Goal: Transaction & Acquisition: Purchase product/service

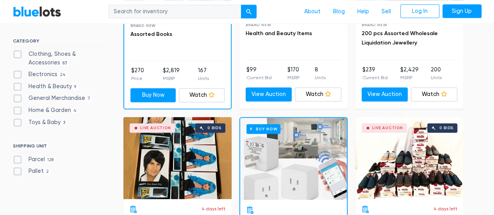
scroll to position [352, 0]
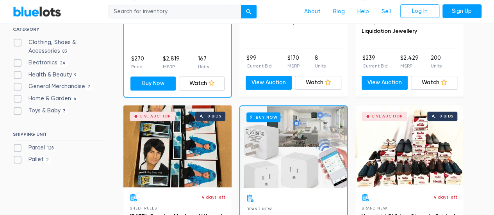
click at [20, 158] on label "Pallet 2" at bounding box center [32, 160] width 39 height 9
click at [18, 158] on input "Pallet 2" at bounding box center [15, 158] width 5 height 5
checkbox input "true"
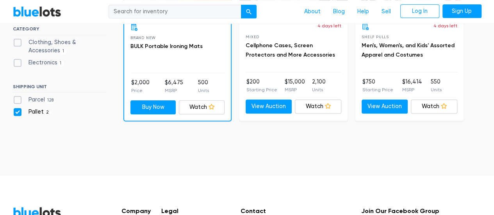
scroll to position [327, 0]
click at [17, 114] on label "Pallet 2" at bounding box center [32, 112] width 39 height 9
click at [17, 113] on input "Pallet 2" at bounding box center [15, 110] width 5 height 5
checkbox input "false"
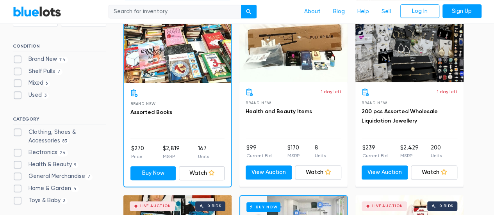
scroll to position [327, 0]
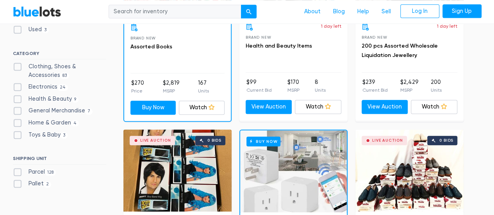
click at [15, 172] on label "Parcel 128" at bounding box center [34, 172] width 43 height 9
click at [15, 172] on input "Parcel 128" at bounding box center [15, 170] width 5 height 5
checkbox input "true"
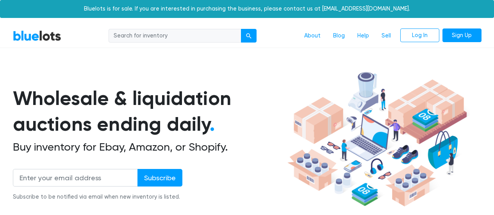
scroll to position [210, 0]
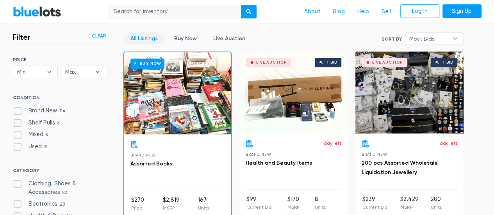
click at [422, 94] on div "Live Auction 1 bid" at bounding box center [410, 93] width 108 height 82
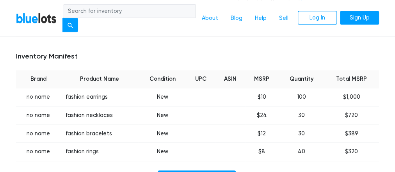
scroll to position [375, 0]
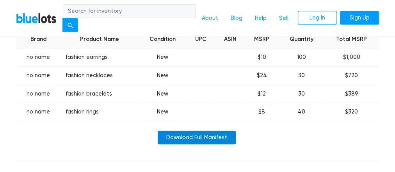
click at [199, 137] on link "Download Full Manifest" at bounding box center [197, 138] width 78 height 14
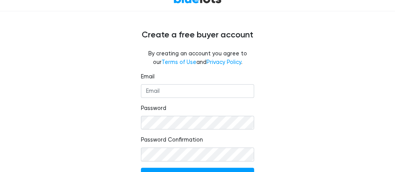
scroll to position [75, 0]
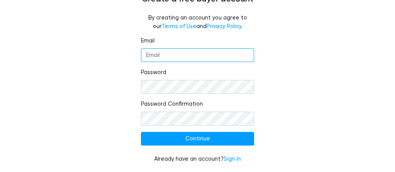
click at [177, 58] on input "Email" at bounding box center [197, 55] width 113 height 14
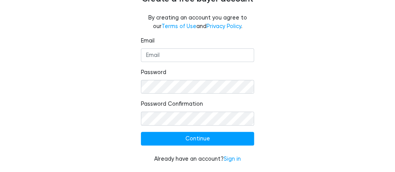
click at [281, 78] on div "Email Password Password Confirmation Continue Already have an account? Sign in" at bounding box center [197, 105] width 375 height 136
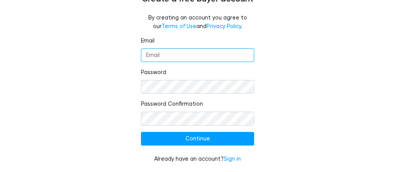
click at [157, 57] on input "Email" at bounding box center [197, 55] width 113 height 14
type input "thereallife63005@gmal.com"
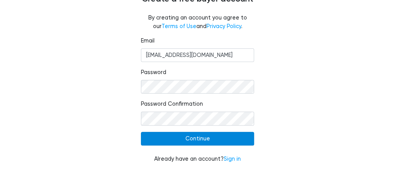
click at [190, 141] on input "Continue" at bounding box center [197, 139] width 113 height 14
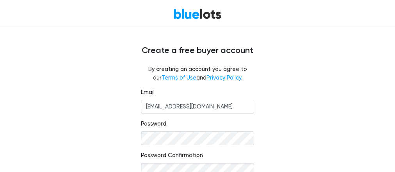
scroll to position [0, 0]
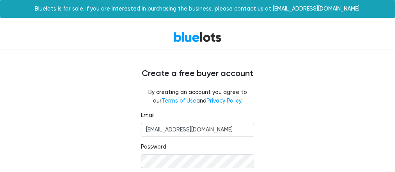
click at [182, 38] on link "BlueLots" at bounding box center [197, 36] width 48 height 11
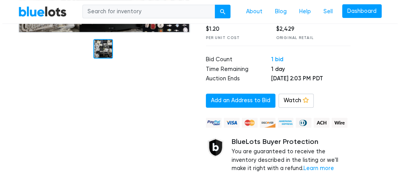
scroll to position [156, 0]
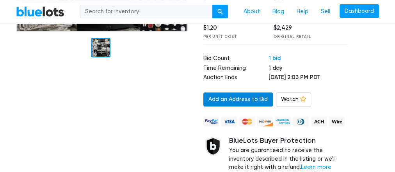
click at [236, 98] on link "Add an Address to Bid" at bounding box center [239, 100] width 70 height 14
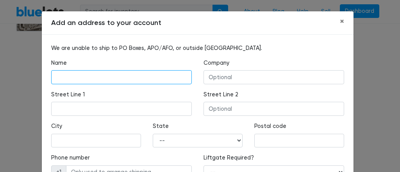
click at [86, 77] on input "text" at bounding box center [121, 77] width 141 height 14
type input "Jennifer Bunting"
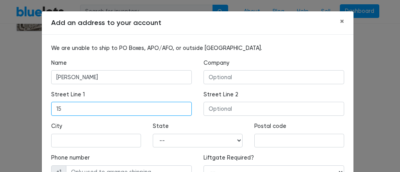
type input "1344 Woodbridge Crossing Drive"
type input "Chesterfield"
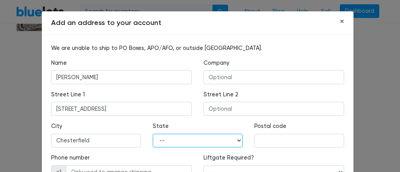
select select "CA"
type input "63005"
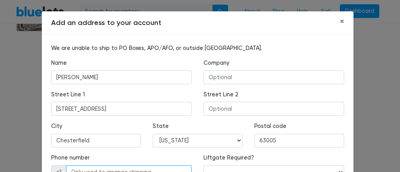
type input "9164257189"
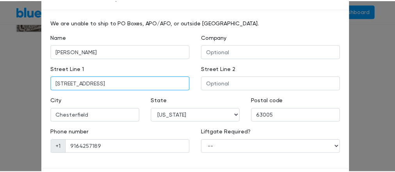
scroll to position [60, 0]
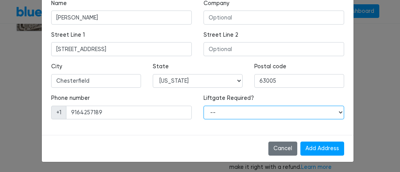
click at [209, 110] on select "-- Yes No" at bounding box center [274, 113] width 141 height 14
select select "0"
click at [204, 106] on select "-- Yes No" at bounding box center [274, 113] width 141 height 14
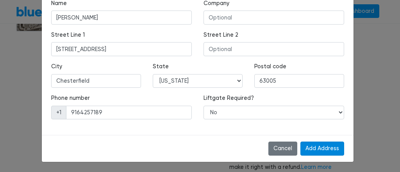
click at [331, 151] on input "Add Address" at bounding box center [322, 149] width 44 height 14
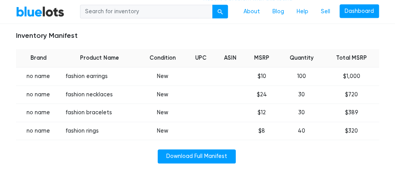
scroll to position [438, 0]
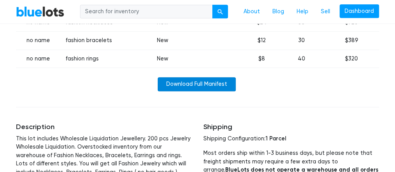
click at [177, 77] on link "Download Full Manifest" at bounding box center [197, 84] width 78 height 14
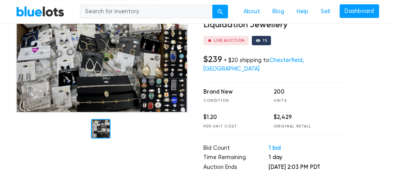
scroll to position [31, 0]
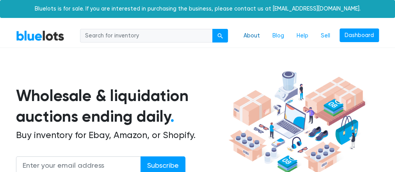
click at [260, 38] on link "About" at bounding box center [252, 36] width 29 height 15
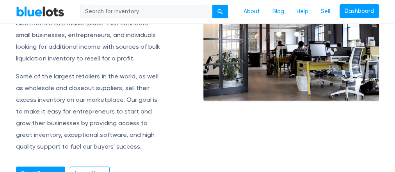
scroll to position [95, 0]
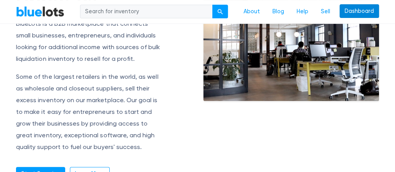
click at [364, 11] on link "Dashboard" at bounding box center [359, 11] width 39 height 14
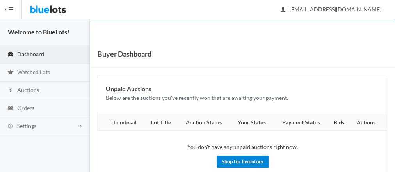
click at [241, 163] on link "Shop for Inventory" at bounding box center [243, 162] width 52 height 12
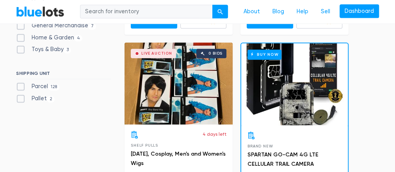
scroll to position [380, 0]
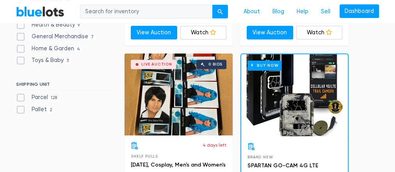
click at [21, 97] on label "Parcel 128" at bounding box center [37, 97] width 43 height 9
click at [21, 97] on input "Parcel 128" at bounding box center [18, 95] width 5 height 5
checkbox input "true"
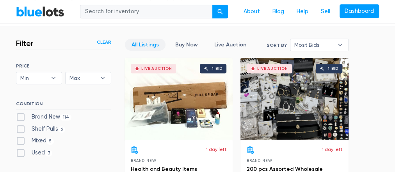
scroll to position [126, 0]
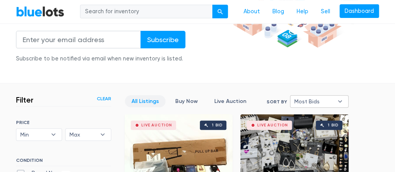
click at [315, 98] on span "Most Bids" at bounding box center [314, 102] width 39 height 12
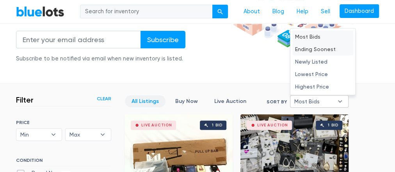
click at [318, 49] on li "Ending Soonest" at bounding box center [323, 49] width 61 height 13
select select "ending_soonest"
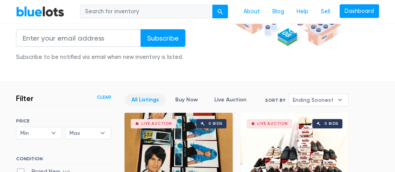
scroll to position [126, 0]
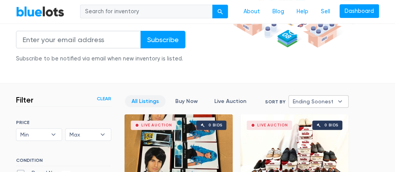
click at [322, 98] on span "Ending Soonest" at bounding box center [313, 102] width 41 height 12
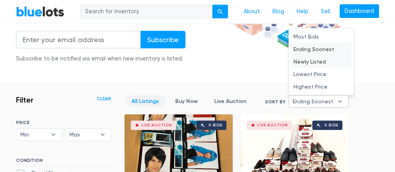
click at [326, 62] on li "Newly Listed" at bounding box center [321, 61] width 61 height 13
select select "newly_listed"
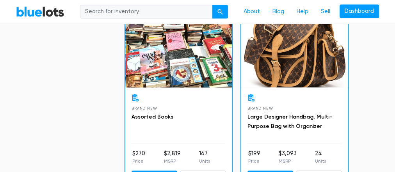
scroll to position [595, 0]
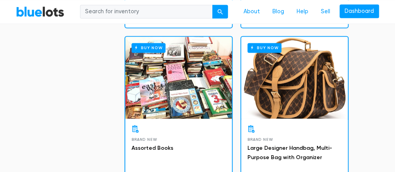
click at [299, 96] on div "Buy Now" at bounding box center [294, 78] width 107 height 82
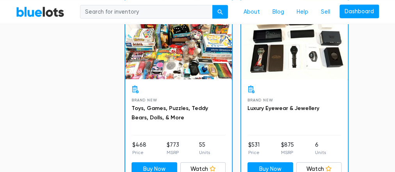
scroll to position [1189, 0]
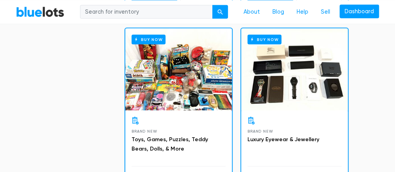
click at [279, 73] on div "Buy Now" at bounding box center [294, 70] width 107 height 82
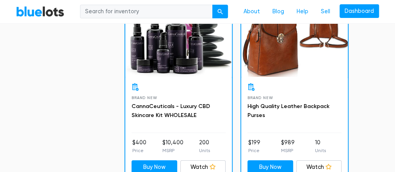
scroll to position [1407, 0]
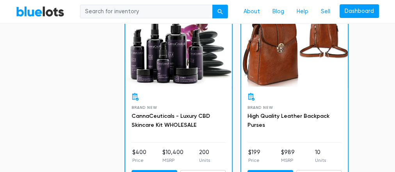
click at [164, 44] on div "Buy Now" at bounding box center [178, 46] width 107 height 82
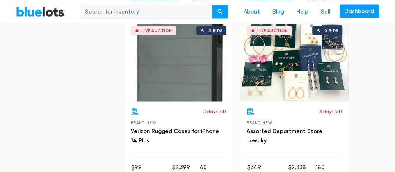
scroll to position [3689, 0]
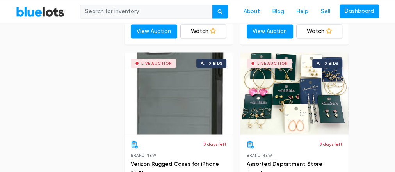
click at [289, 79] on div "Live Auction 0 bids" at bounding box center [295, 93] width 108 height 82
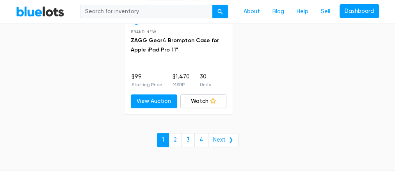
scroll to position [4596, 0]
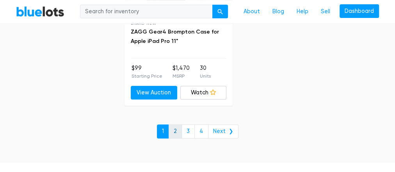
click at [176, 125] on link "2" at bounding box center [175, 132] width 13 height 14
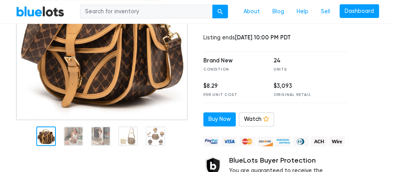
scroll to position [125, 0]
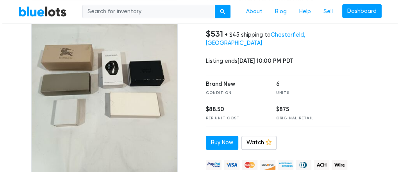
scroll to position [125, 0]
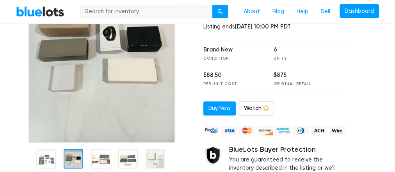
click at [69, 163] on div at bounding box center [74, 159] width 20 height 20
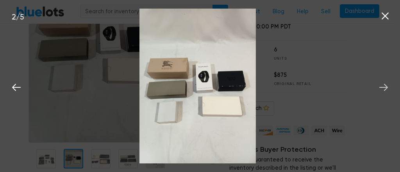
click at [384, 87] on icon at bounding box center [384, 88] width 12 height 12
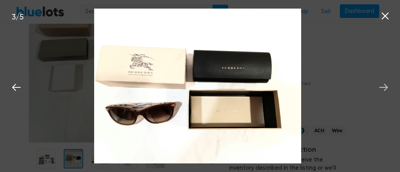
click at [384, 87] on icon at bounding box center [384, 88] width 12 height 12
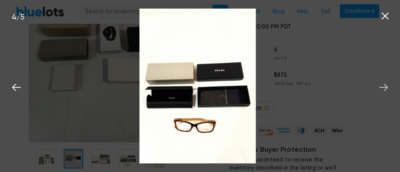
click at [384, 87] on icon at bounding box center [384, 88] width 12 height 12
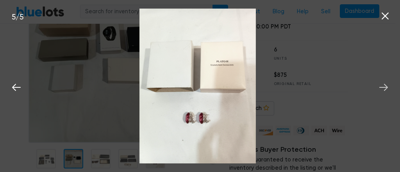
click at [384, 87] on icon at bounding box center [384, 88] width 12 height 12
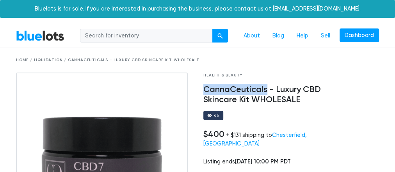
drag, startPoint x: 201, startPoint y: 89, endPoint x: 265, endPoint y: 89, distance: 64.1
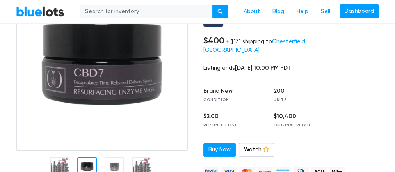
scroll to position [94, 0]
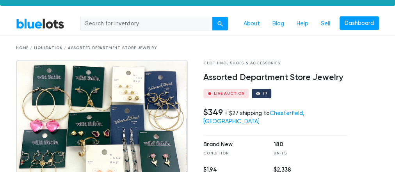
scroll to position [31, 0]
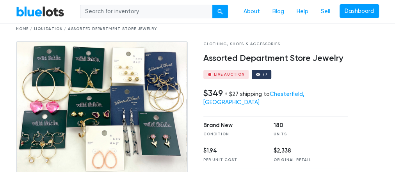
click at [100, 92] on img at bounding box center [102, 109] width 172 height 136
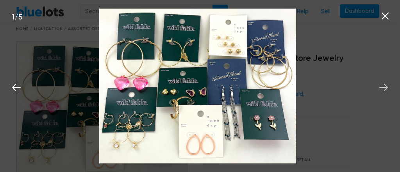
click at [385, 85] on icon at bounding box center [383, 87] width 9 height 7
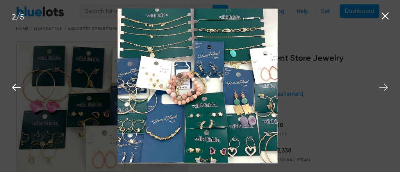
click at [385, 85] on icon at bounding box center [383, 87] width 9 height 7
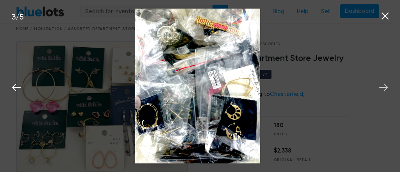
click at [385, 85] on icon at bounding box center [383, 87] width 9 height 7
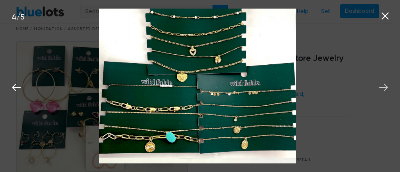
click at [385, 85] on icon at bounding box center [383, 87] width 9 height 7
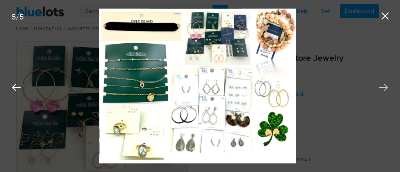
click at [385, 85] on icon at bounding box center [383, 87] width 9 height 7
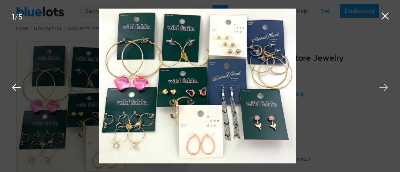
click at [385, 85] on icon at bounding box center [383, 87] width 9 height 7
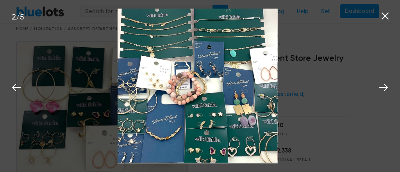
click at [387, 12] on icon at bounding box center [385, 16] width 12 height 12
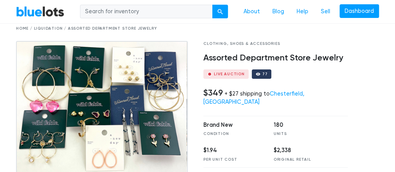
scroll to position [31, 0]
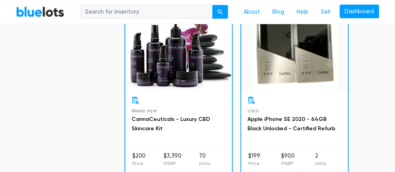
scroll to position [1031, 0]
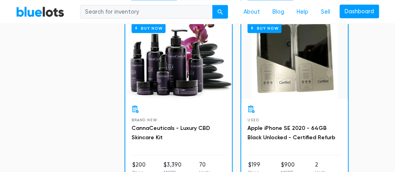
click at [166, 74] on div "Buy Now" at bounding box center [178, 58] width 107 height 82
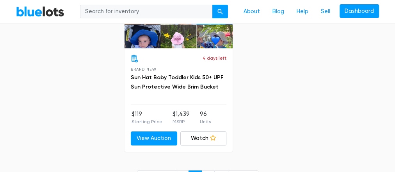
scroll to position [4407, 0]
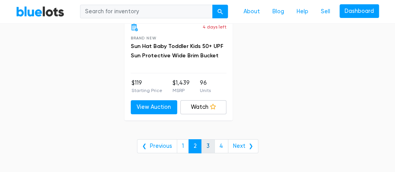
click at [207, 139] on link "3" at bounding box center [208, 146] width 13 height 14
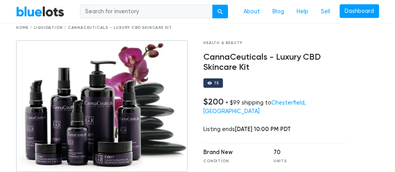
scroll to position [63, 0]
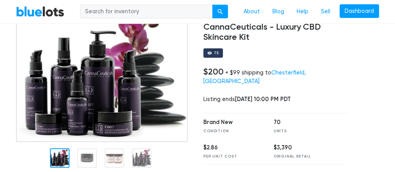
click at [367, 103] on div at bounding box center [369, 144] width 31 height 268
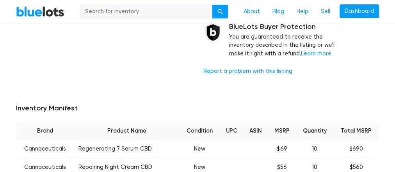
scroll to position [344, 0]
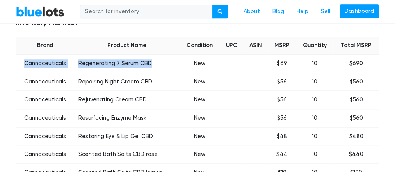
drag, startPoint x: 26, startPoint y: 53, endPoint x: 155, endPoint y: 47, distance: 129.5
click at [155, 55] on tr "Cannaceuticals Regenerating 7 Serum CBD New $69 10 $690" at bounding box center [197, 64] width 363 height 18
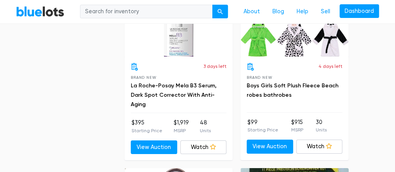
scroll to position [2751, 0]
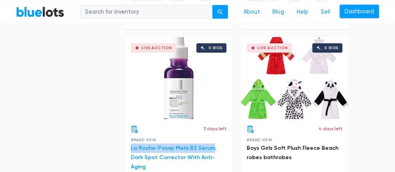
drag, startPoint x: 127, startPoint y: 143, endPoint x: 209, endPoint y: 142, distance: 81.3
click at [209, 142] on div "3 days left Brand New La Roche-Posay Mela B3 Serum, Dark Spot Corrector With An…" at bounding box center [179, 171] width 108 height 104
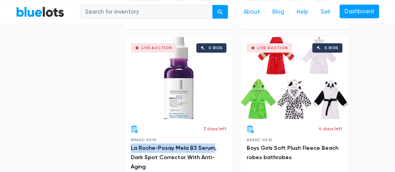
click at [195, 90] on div "Live Auction 0 bids" at bounding box center [179, 78] width 108 height 82
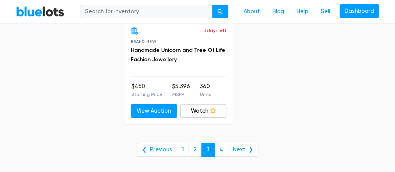
scroll to position [4407, 0]
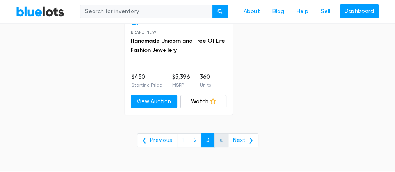
click at [220, 134] on link "4" at bounding box center [222, 141] width 14 height 14
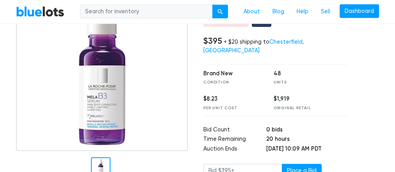
scroll to position [94, 0]
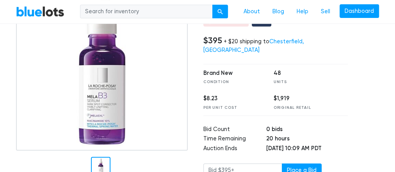
click at [104, 113] on img at bounding box center [102, 65] width 172 height 172
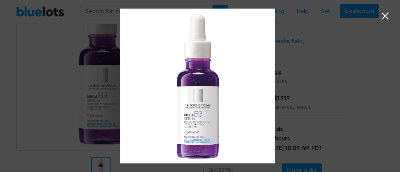
click at [386, 20] on icon at bounding box center [385, 16] width 12 height 12
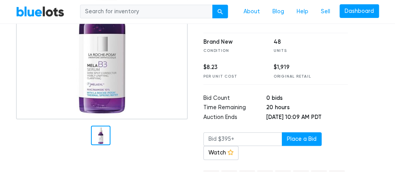
scroll to position [63, 0]
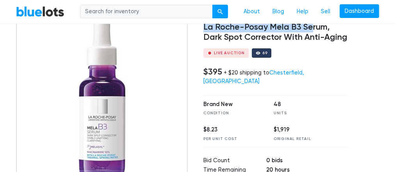
drag, startPoint x: 208, startPoint y: 23, endPoint x: 309, endPoint y: 29, distance: 101.4
click at [309, 29] on div "Health & Beauty [PERSON_NAME]-Posay Mela B3 Serum, Dark Spot Corrector With Ant…" at bounding box center [276, 161] width 156 height 302
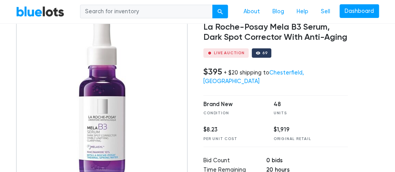
click at [329, 28] on h4 "La Roche-Posay Mela B3 Serum, Dark Spot Corrector With Anti-Aging" at bounding box center [276, 32] width 145 height 20
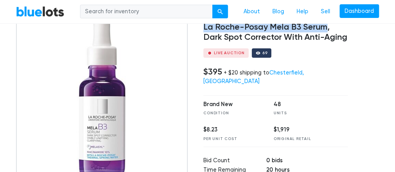
drag, startPoint x: 326, startPoint y: 29, endPoint x: 205, endPoint y: 31, distance: 121.5
click at [205, 31] on h4 "La Roche-Posay Mela B3 Serum, Dark Spot Corrector With Anti-Aging" at bounding box center [276, 32] width 145 height 20
copy h4 "[PERSON_NAME]-Posay Mela B3 Serum"
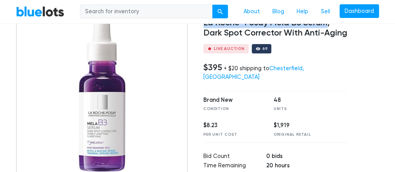
scroll to position [125, 0]
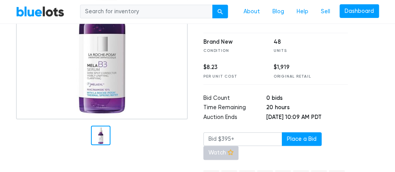
click at [221, 146] on link "Watch" at bounding box center [221, 153] width 35 height 14
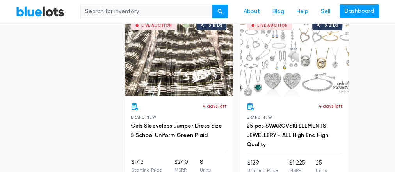
scroll to position [1407, 0]
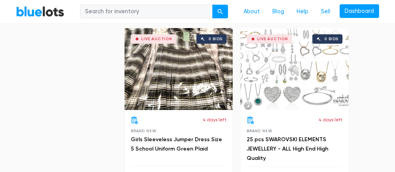
click at [300, 90] on div "Live Auction 0 bids" at bounding box center [295, 69] width 108 height 82
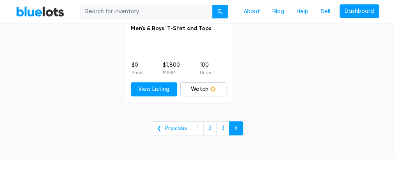
scroll to position [1750, 0]
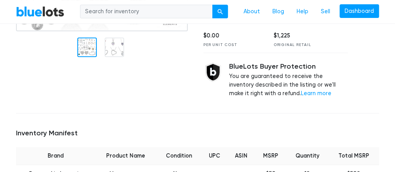
scroll to position [63, 0]
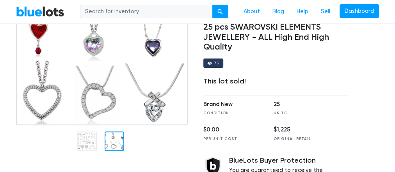
click at [113, 140] on div at bounding box center [115, 142] width 20 height 20
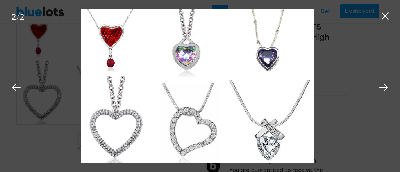
click at [386, 15] on icon at bounding box center [385, 16] width 7 height 7
